Goal: Task Accomplishment & Management: Manage account settings

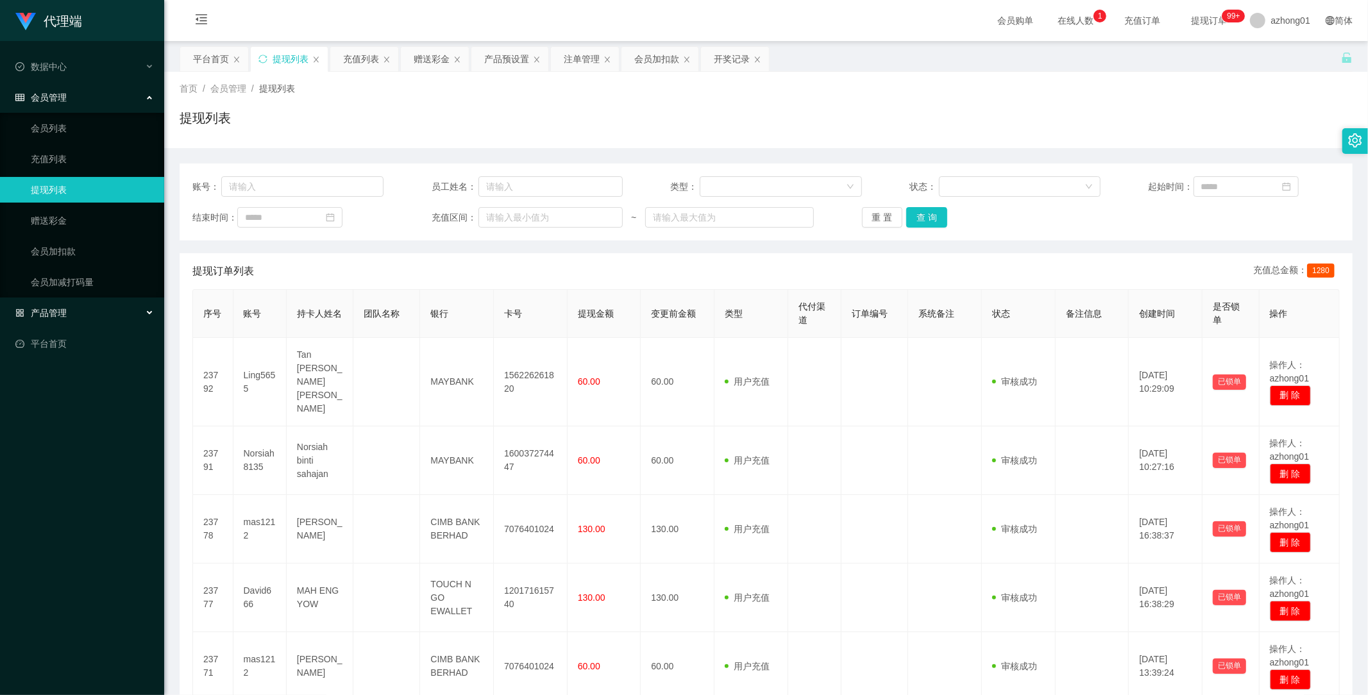
click at [58, 315] on span "产品管理" at bounding box center [40, 313] width 51 height 10
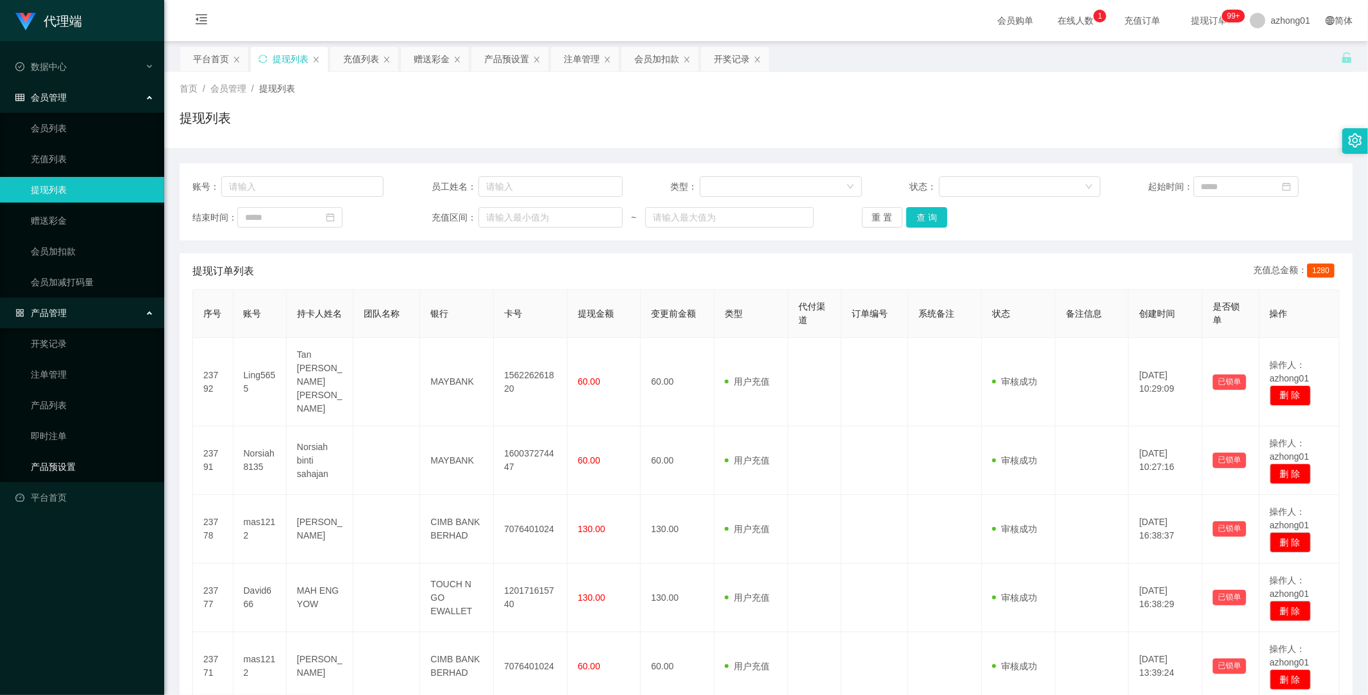
click at [54, 464] on link "产品预设置" at bounding box center [92, 467] width 123 height 26
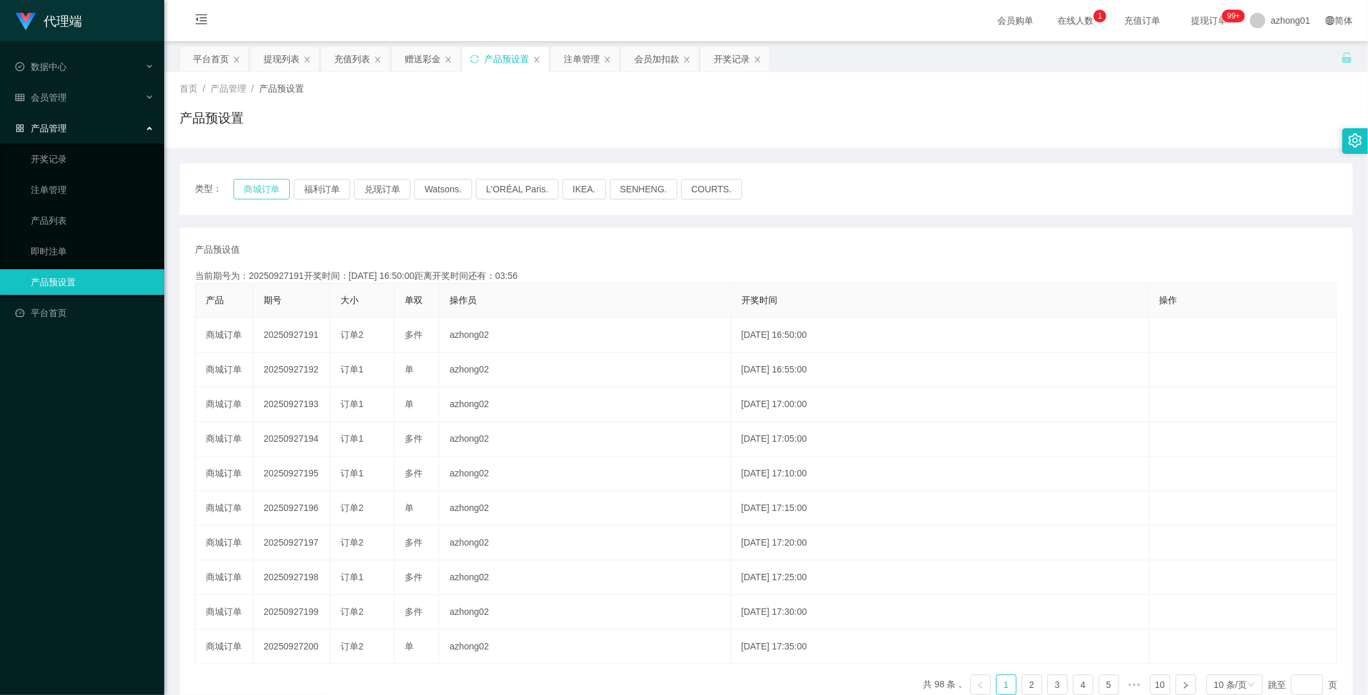
click at [260, 188] on button "商城订单" at bounding box center [261, 189] width 56 height 21
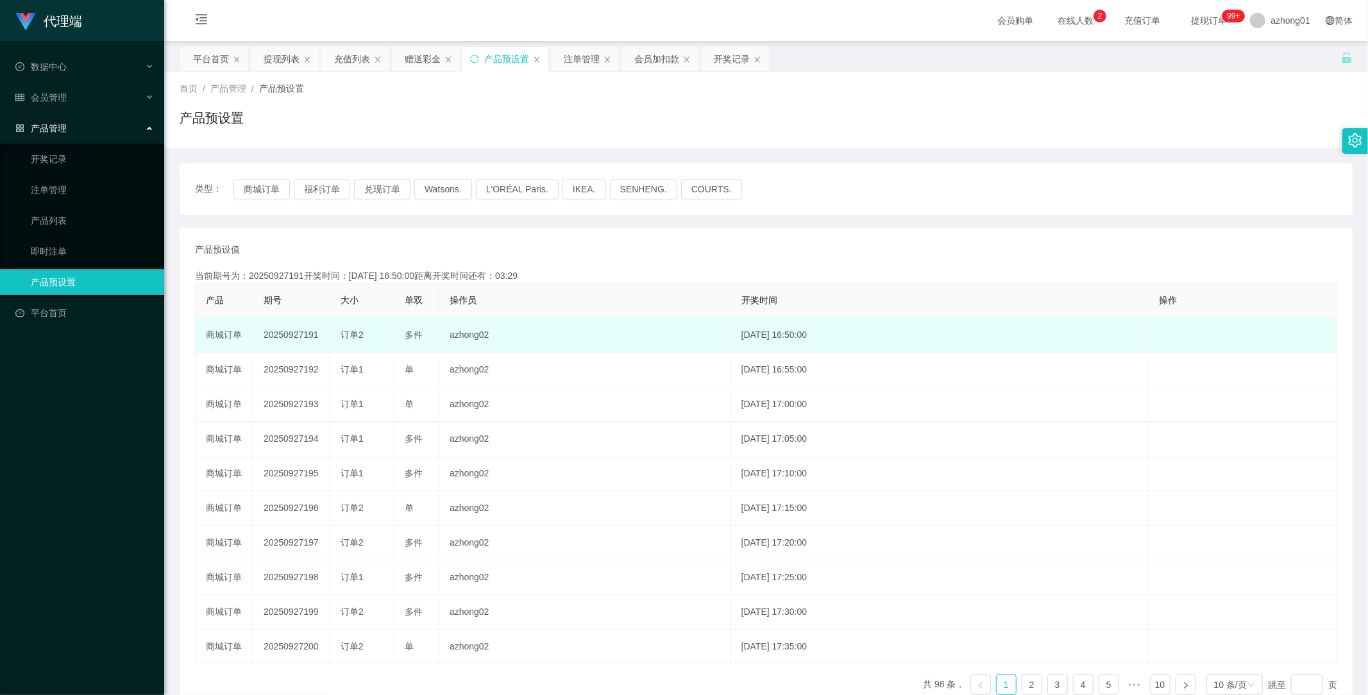
click at [298, 335] on td "20250927191" at bounding box center [291, 335] width 77 height 35
copy td "20250927191"
click at [305, 340] on td "20250927191" at bounding box center [291, 335] width 77 height 35
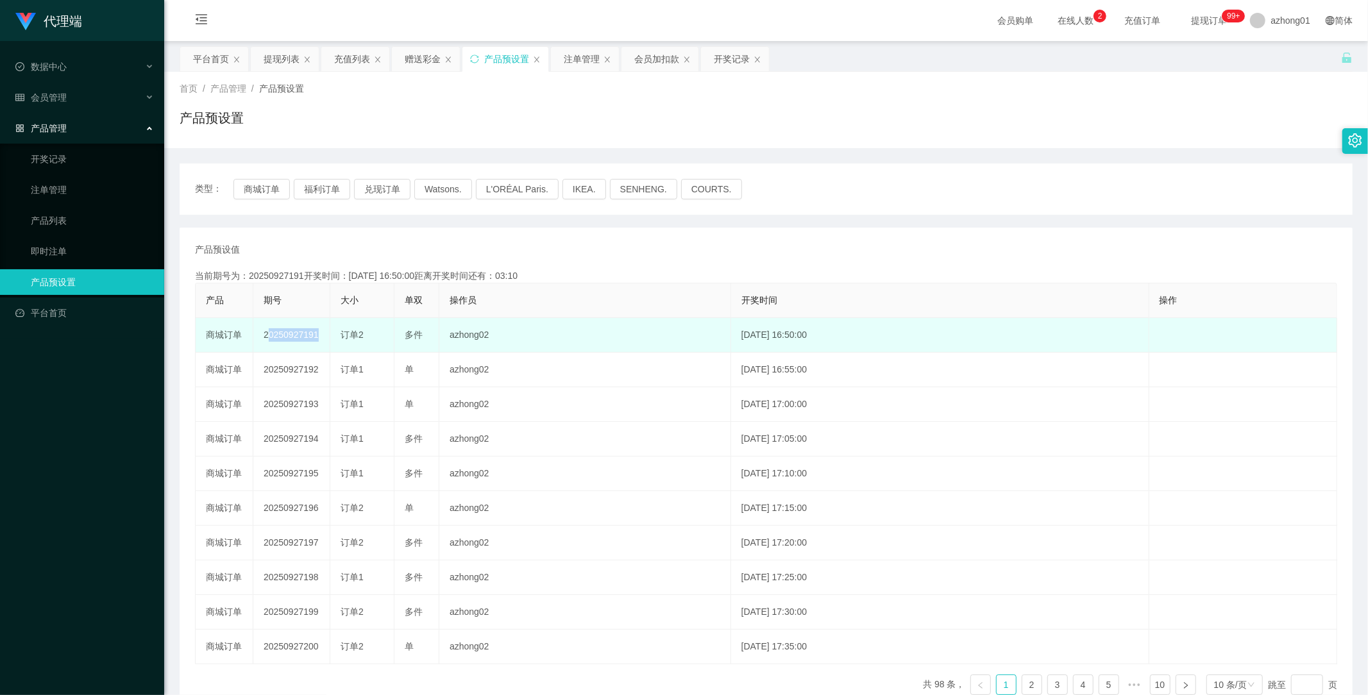
click at [305, 340] on td "20250927191" at bounding box center [291, 335] width 77 height 35
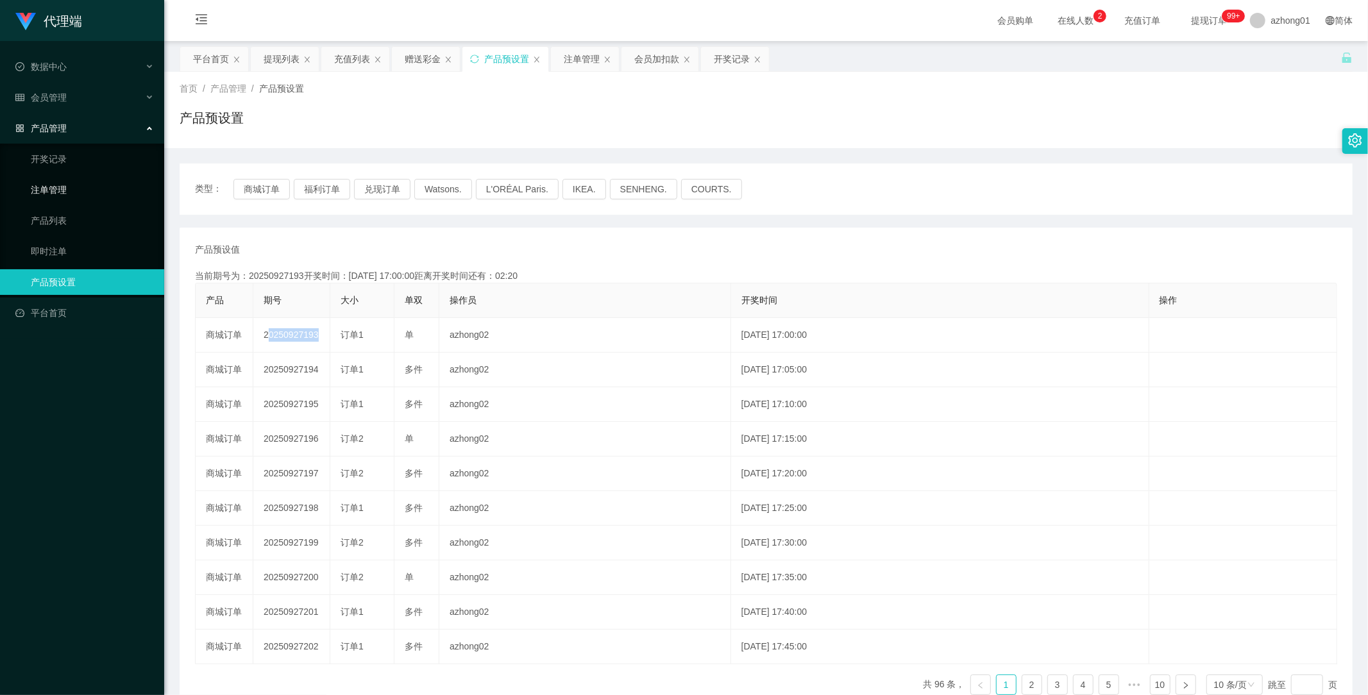
click at [58, 189] on link "注单管理" at bounding box center [92, 190] width 123 height 26
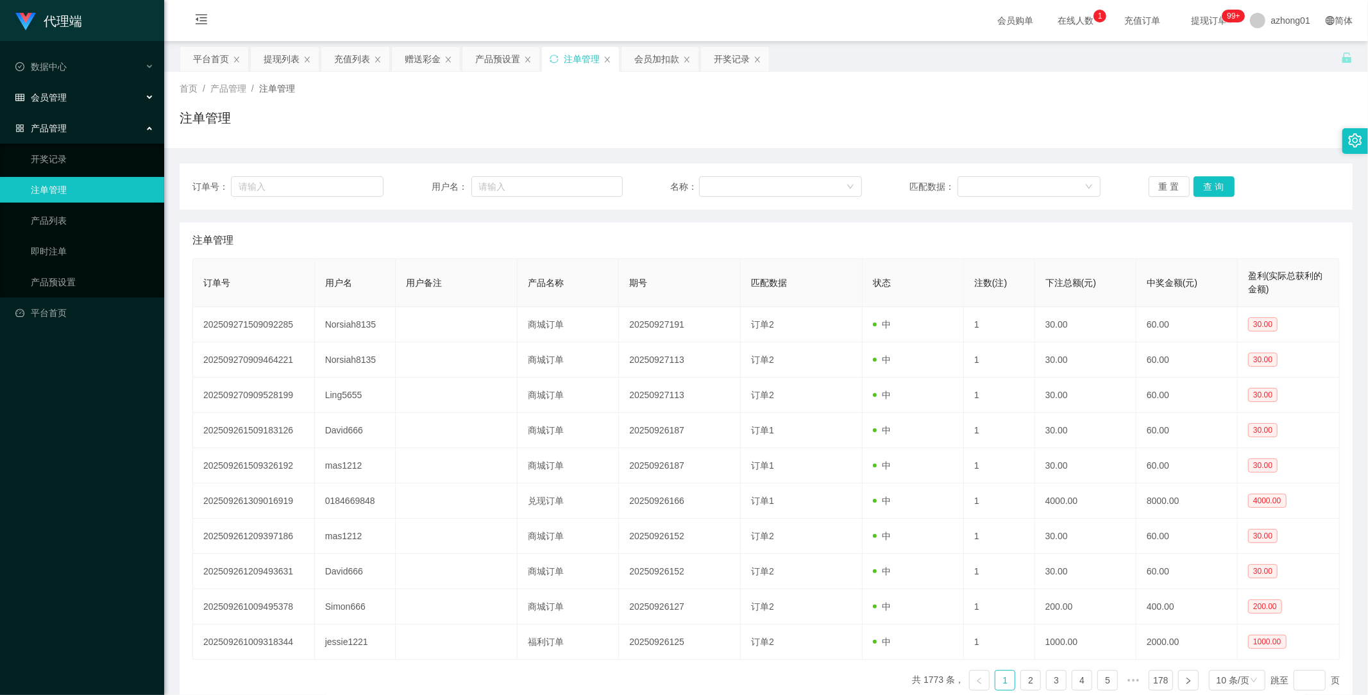
click at [54, 90] on div "会员管理" at bounding box center [82, 98] width 164 height 26
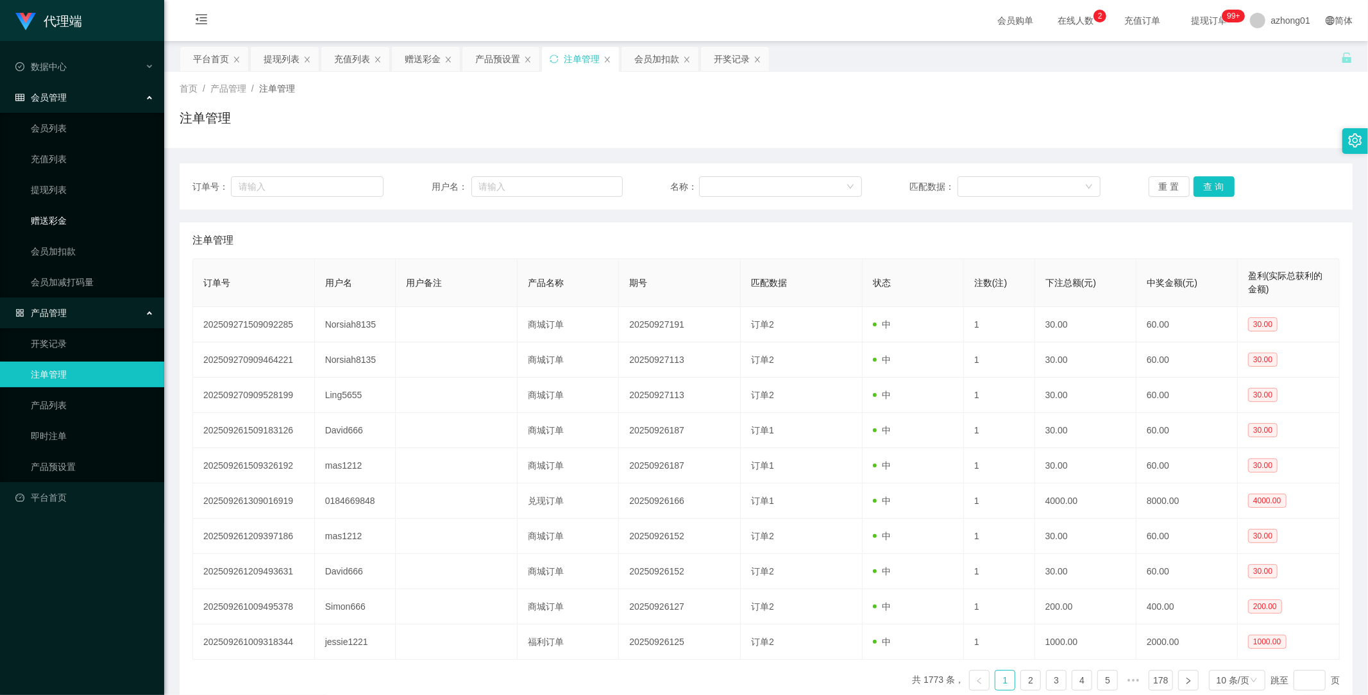
click at [71, 230] on link "赠送彩金" at bounding box center [92, 221] width 123 height 26
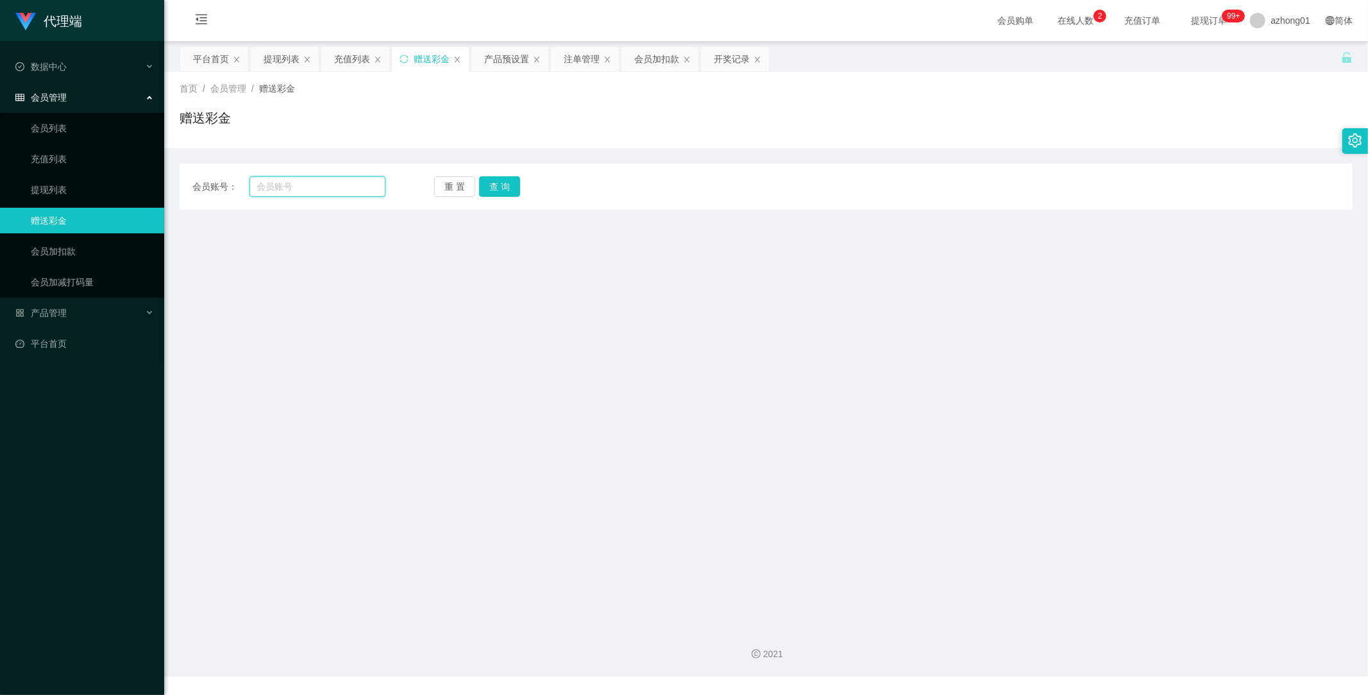
click at [351, 190] on input "text" at bounding box center [317, 186] width 137 height 21
paste input "Norsiah8135"
type input "Norsiah8135"
click at [486, 189] on button "查 询" at bounding box center [499, 186] width 41 height 21
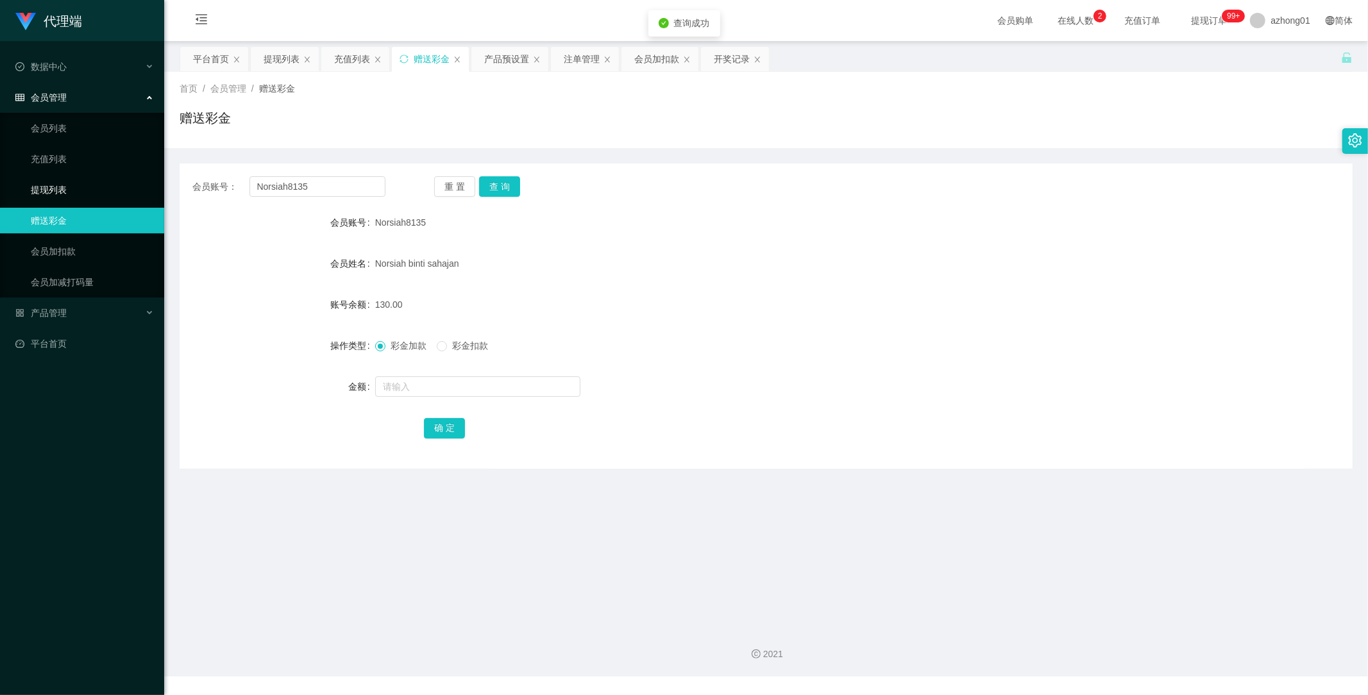
click at [56, 180] on link "提现列表" at bounding box center [92, 190] width 123 height 26
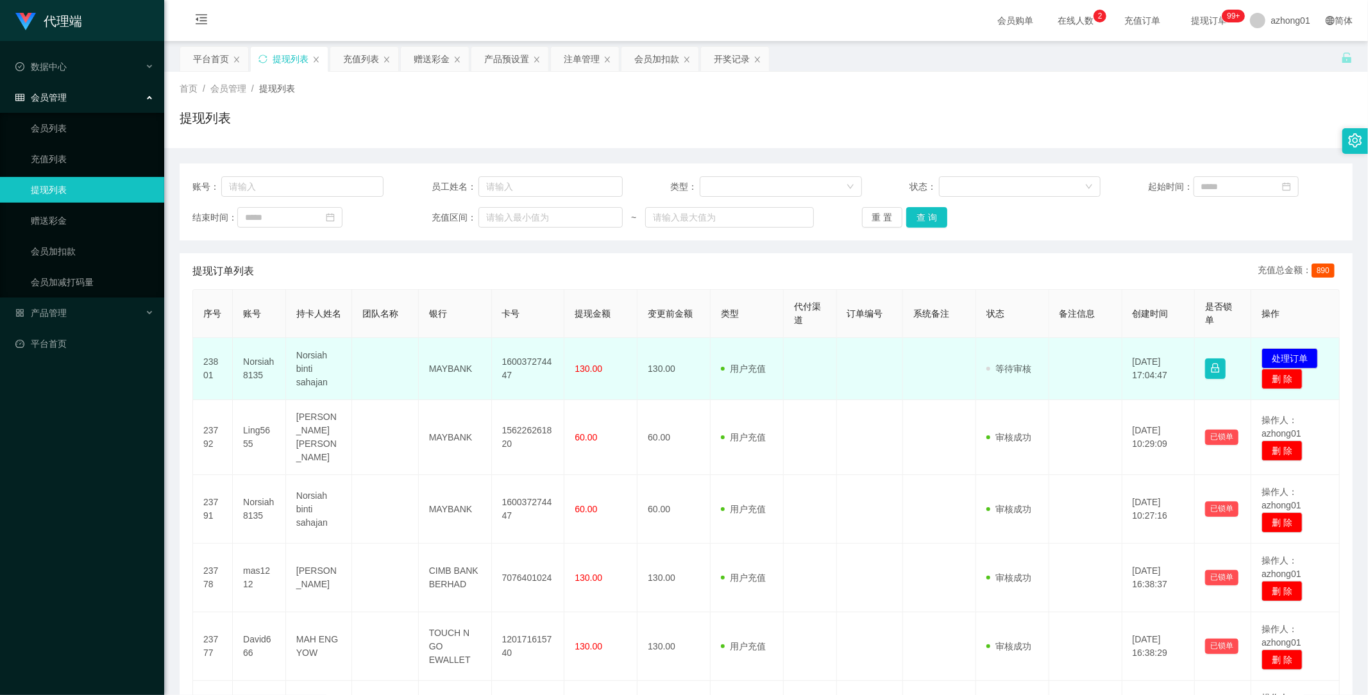
click at [517, 361] on td "160037274447" at bounding box center [528, 369] width 73 height 62
click at [517, 362] on td "160037274447" at bounding box center [528, 369] width 73 height 62
copy td "160037274447"
click at [1283, 354] on button "处理订单" at bounding box center [1290, 358] width 56 height 21
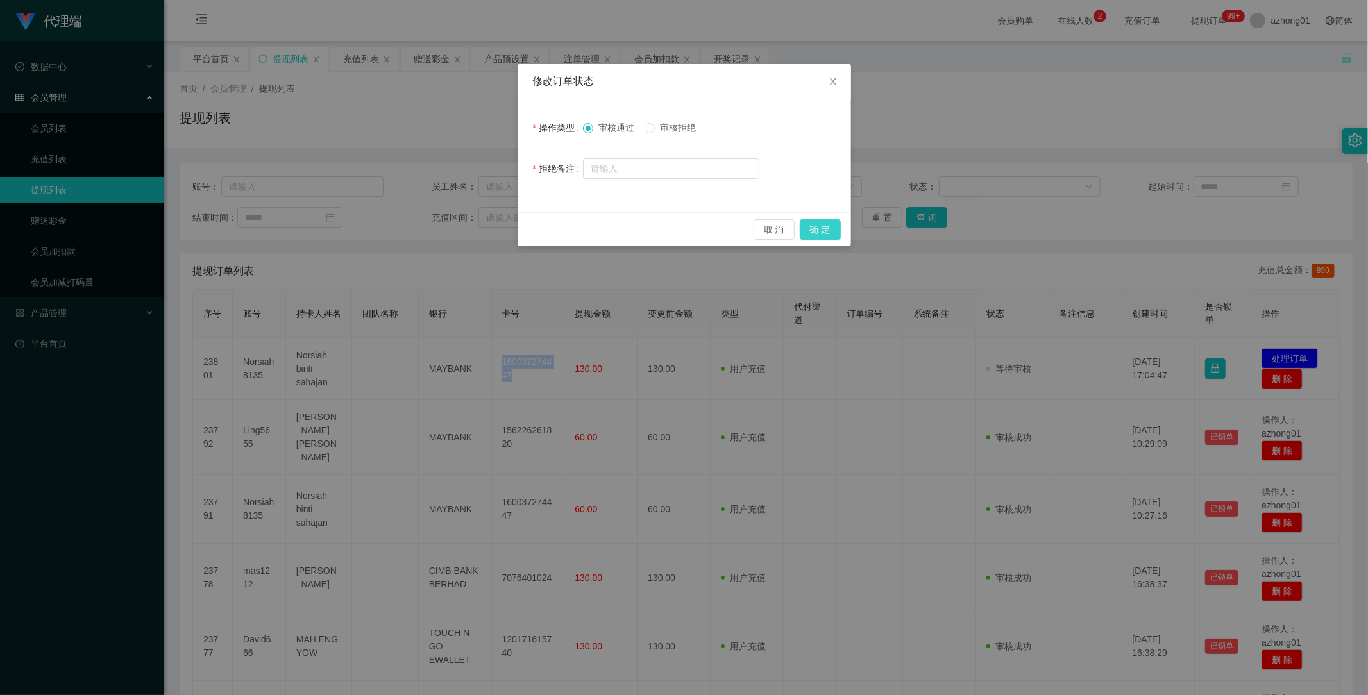
click at [824, 227] on button "确 定" at bounding box center [820, 229] width 41 height 21
